Goal: Transaction & Acquisition: Book appointment/travel/reservation

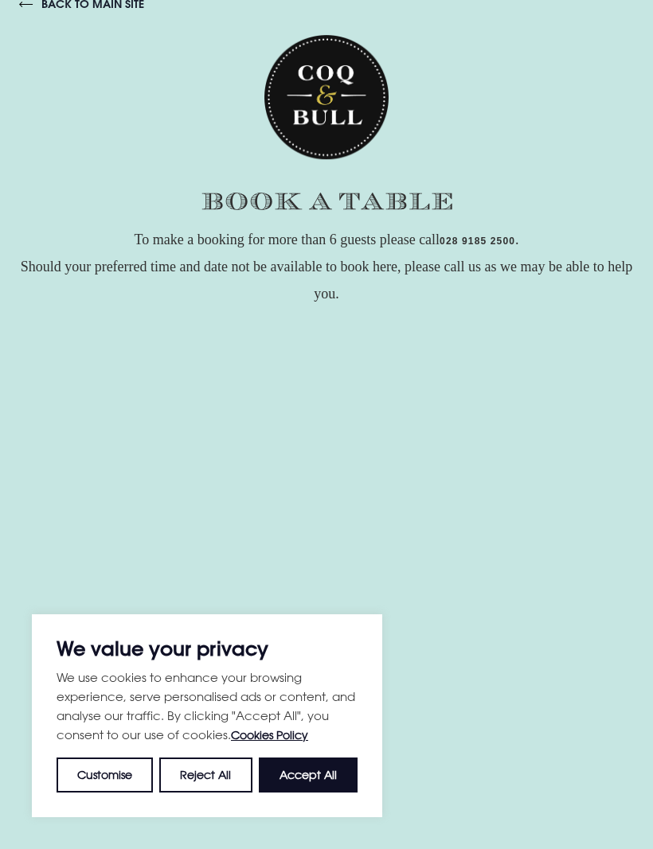
scroll to position [76, 0]
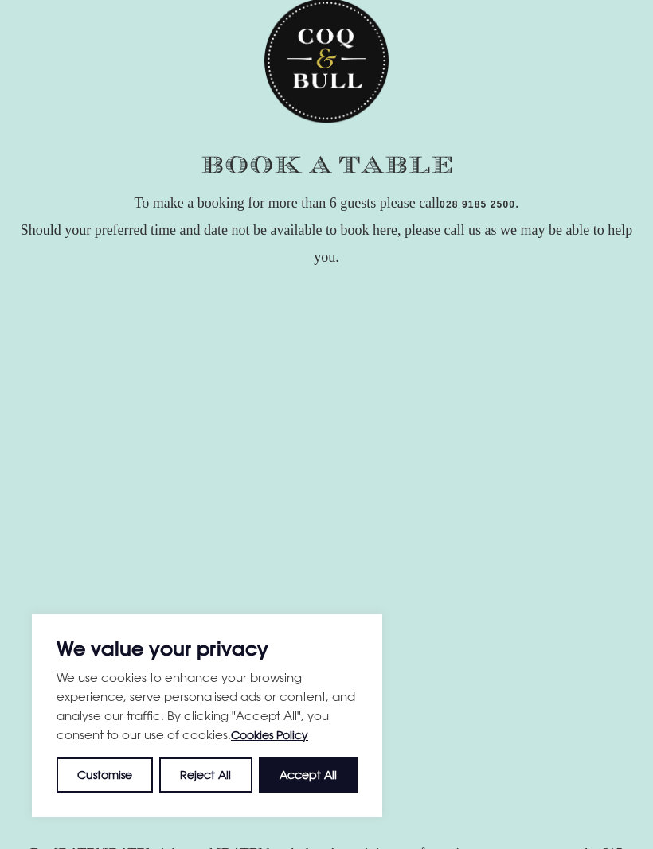
click at [330, 775] on button "Accept All" at bounding box center [308, 775] width 99 height 35
checkbox input "true"
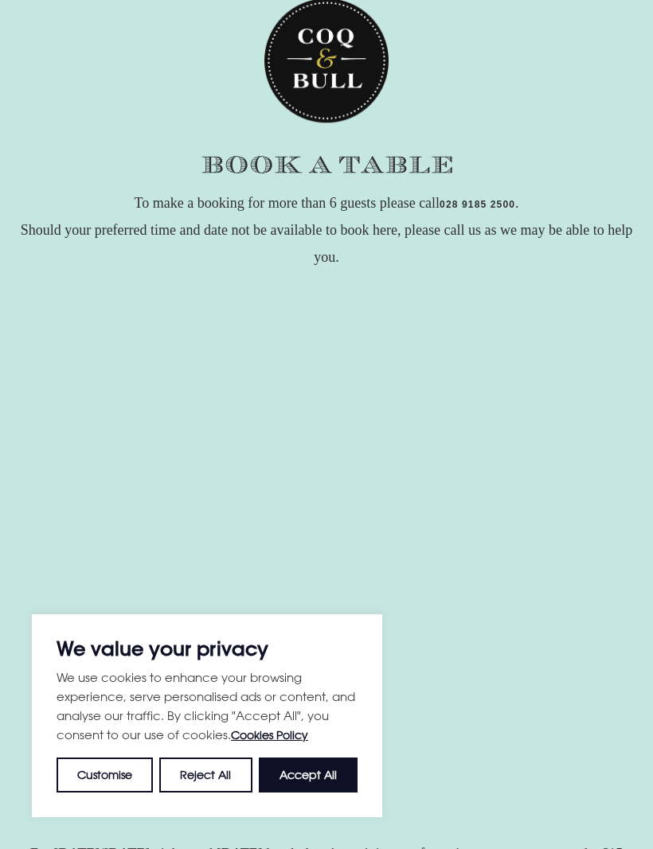
checkbox input "true"
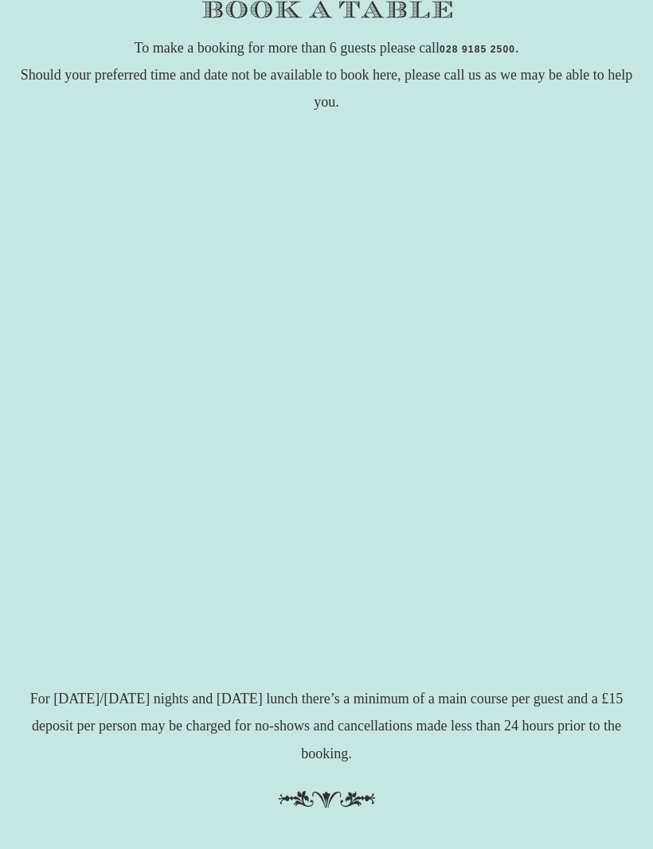
scroll to position [232, 0]
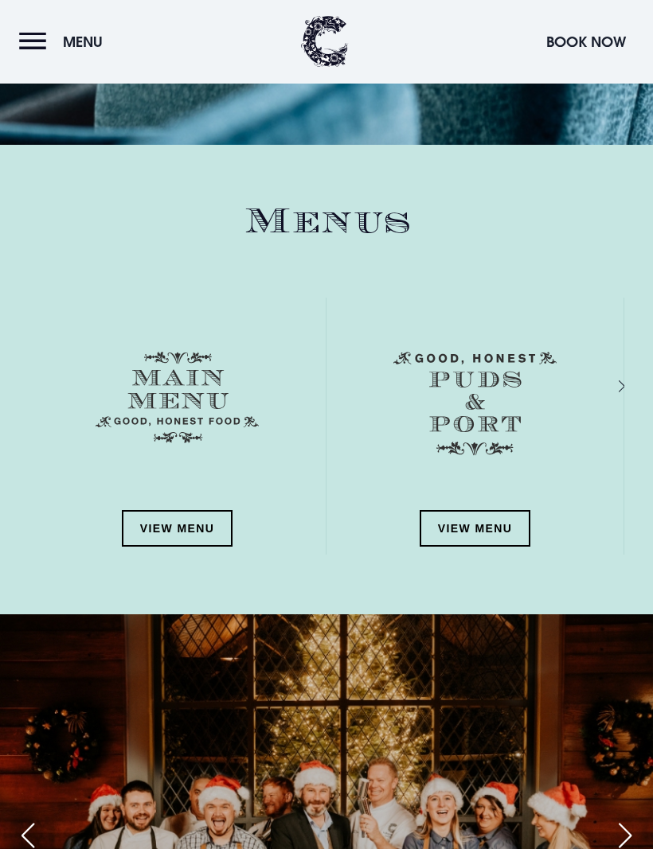
scroll to position [1838, 0]
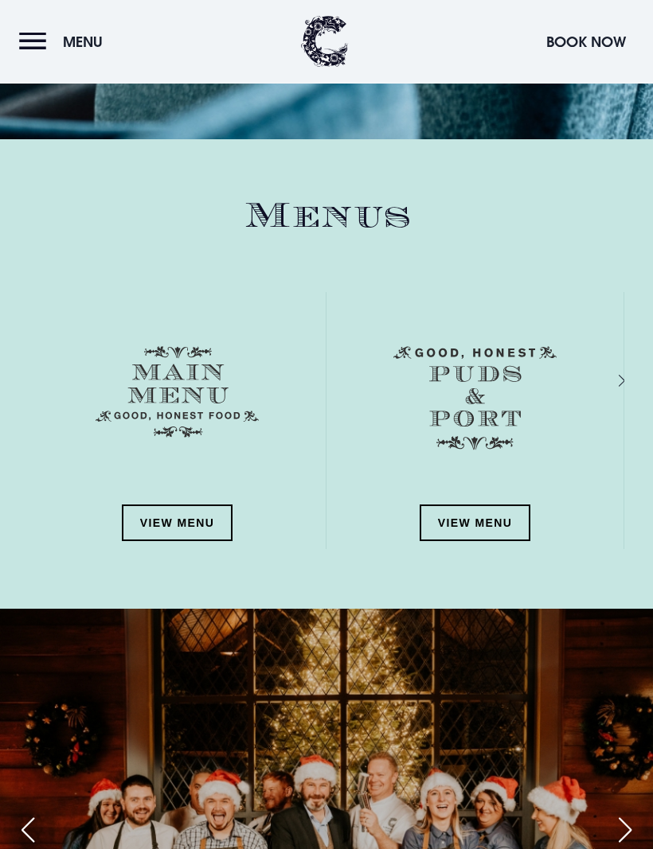
click at [205, 518] on link "View Menu" at bounding box center [177, 524] width 111 height 37
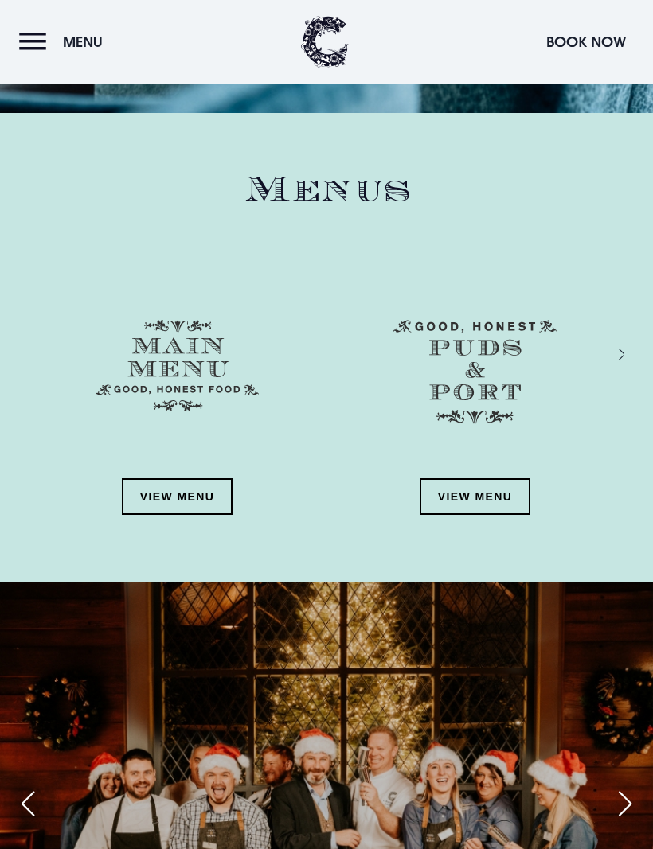
click at [495, 487] on link "View Menu" at bounding box center [475, 496] width 111 height 37
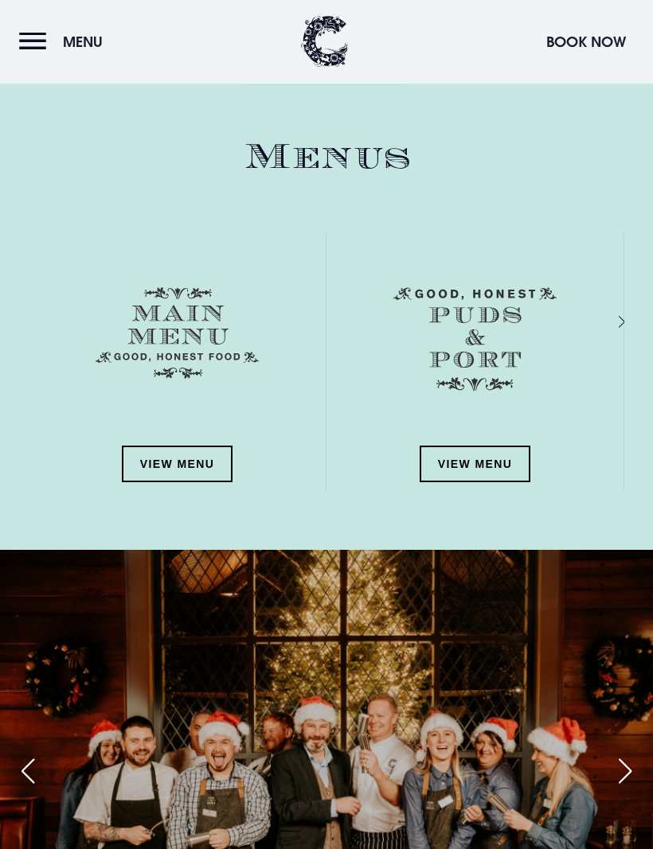
scroll to position [1888, 0]
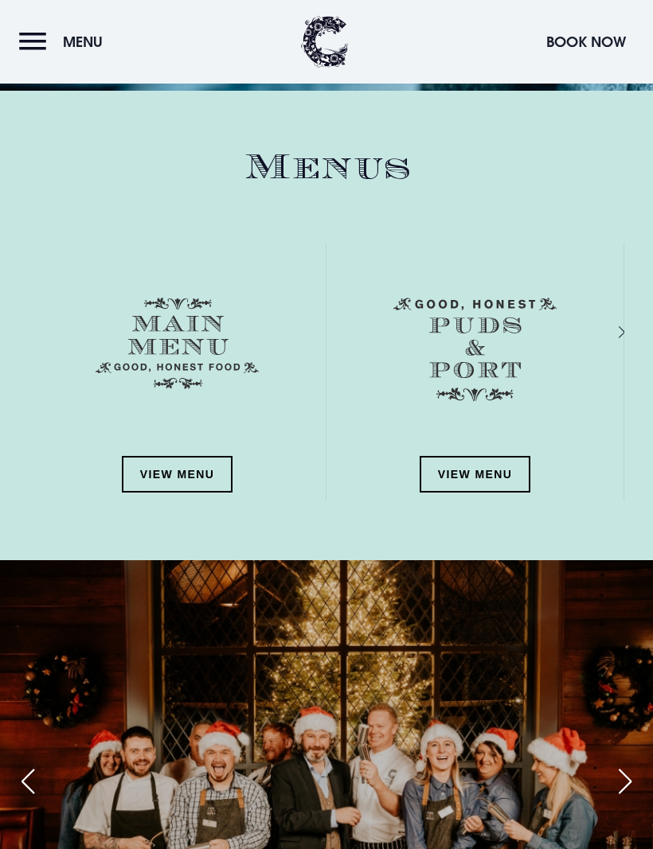
click at [493, 462] on link "View Menu" at bounding box center [475, 474] width 111 height 37
